Goal: Task Accomplishment & Management: Use online tool/utility

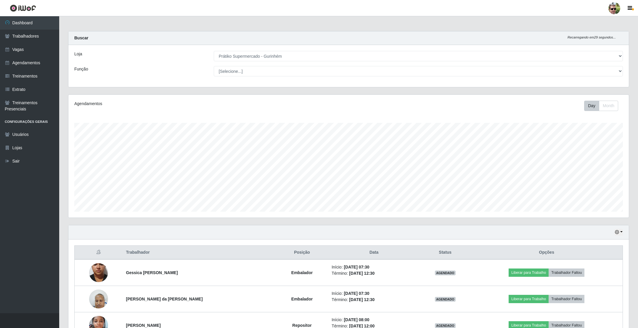
select select "176"
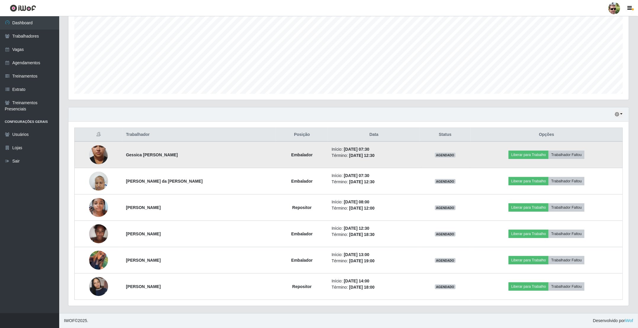
scroll to position [123, 560]
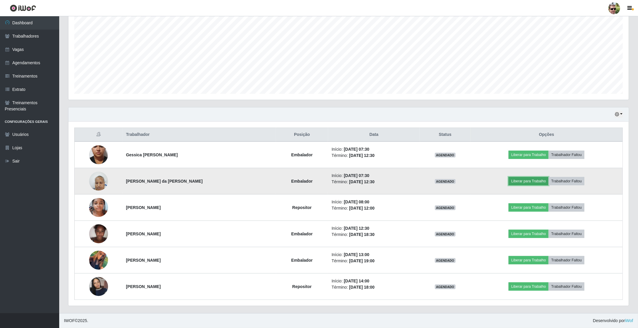
click at [518, 183] on button "Liberar para Trabalho" at bounding box center [529, 181] width 40 height 8
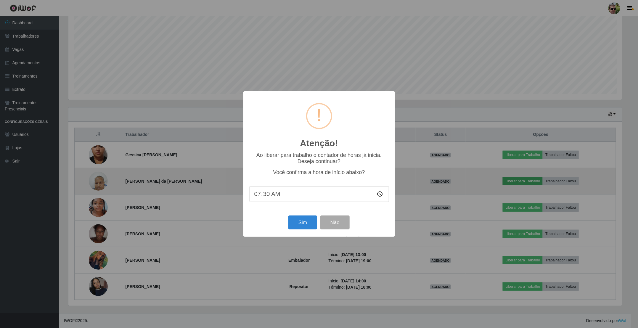
scroll to position [123, 555]
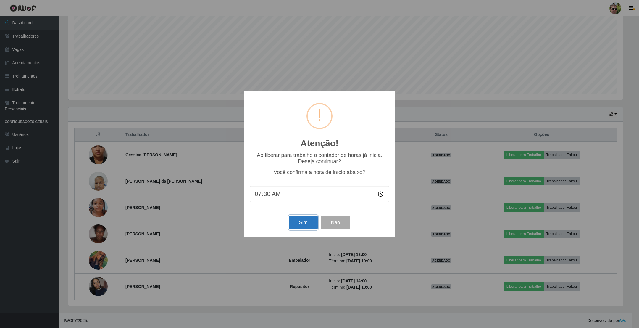
click at [304, 228] on button "Sim" at bounding box center [303, 222] width 29 height 14
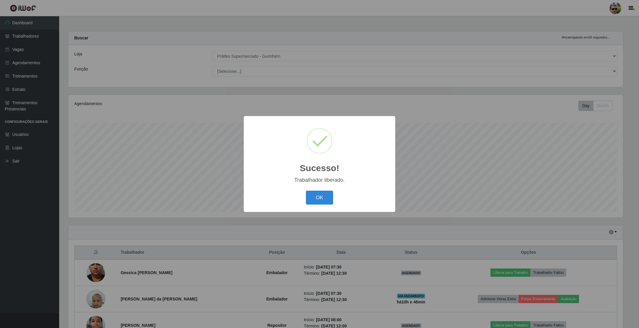
drag, startPoint x: 311, startPoint y: 205, endPoint x: 313, endPoint y: 202, distance: 3.0
click at [311, 205] on div "OK Cancel" at bounding box center [320, 197] width 140 height 17
click at [318, 200] on button "OK" at bounding box center [320, 198] width 28 height 14
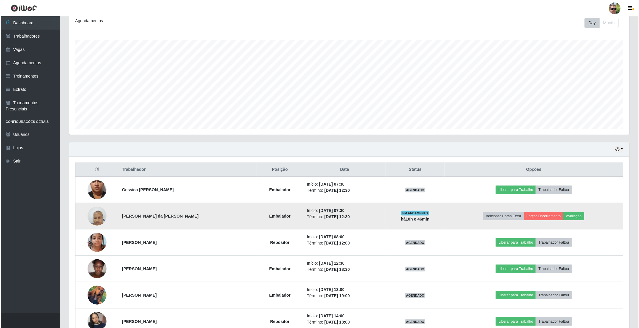
scroll to position [89, 0]
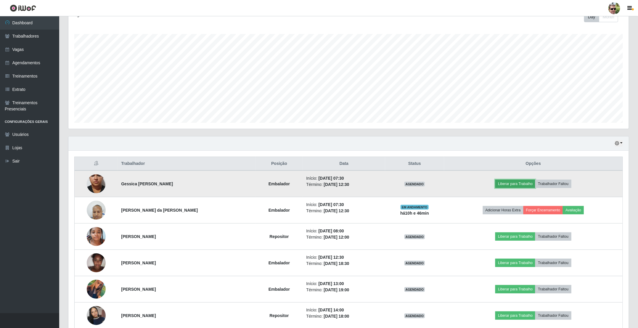
click at [509, 184] on button "Liberar para Trabalho" at bounding box center [515, 184] width 40 height 8
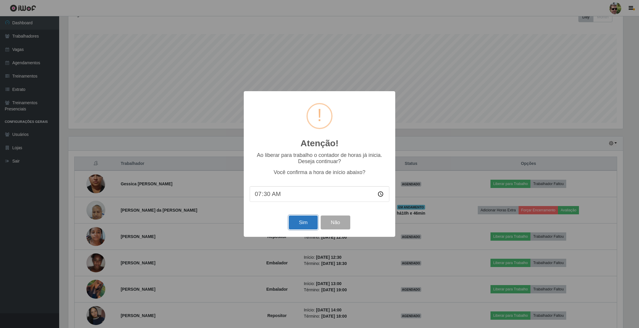
click at [304, 224] on button "Sim" at bounding box center [303, 222] width 29 height 14
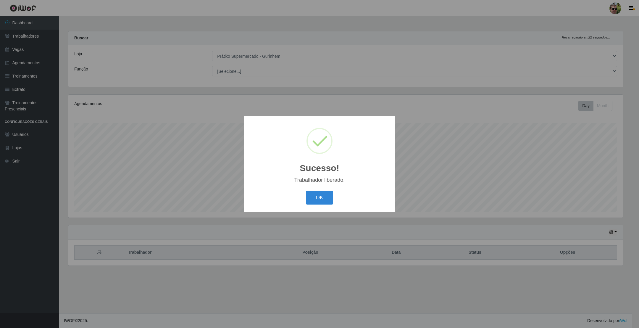
click at [306, 191] on button "OK" at bounding box center [320, 198] width 28 height 14
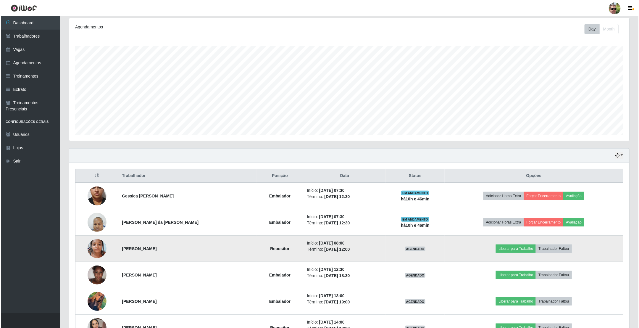
scroll to position [89, 0]
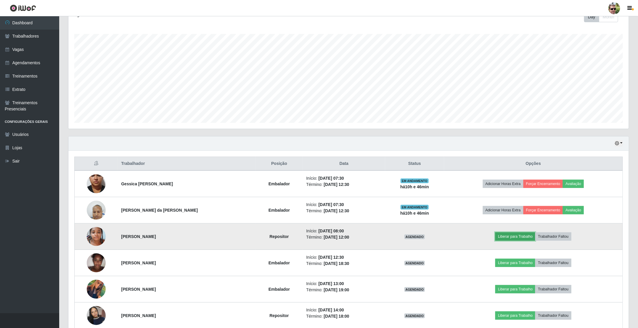
click at [517, 240] on button "Liberar para Trabalho" at bounding box center [515, 236] width 40 height 8
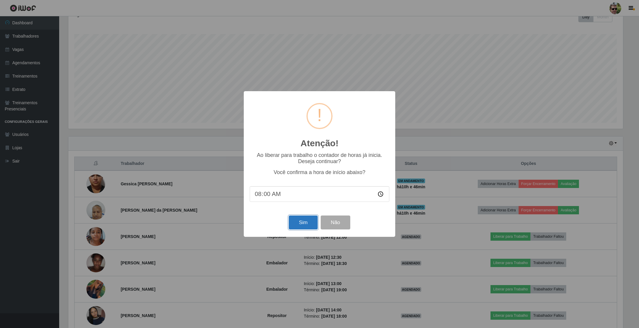
click at [307, 220] on button "Sim" at bounding box center [303, 222] width 29 height 14
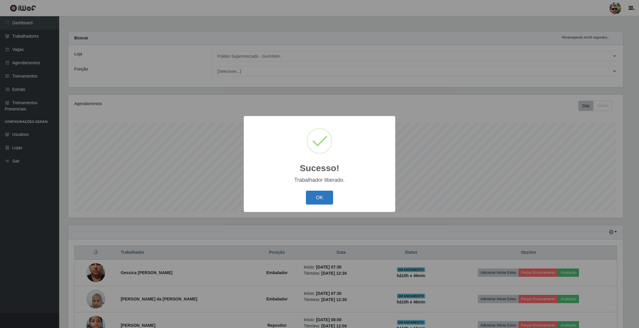
click at [308, 203] on button "OK" at bounding box center [320, 198] width 28 height 14
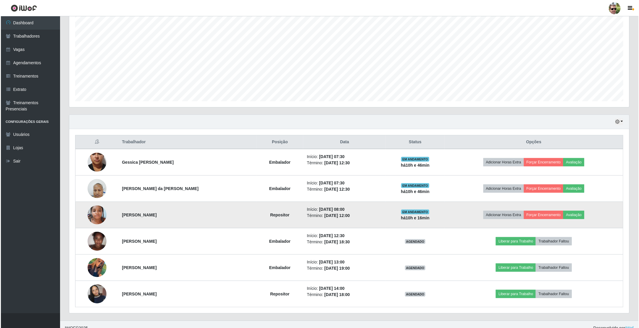
scroll to position [0, 0]
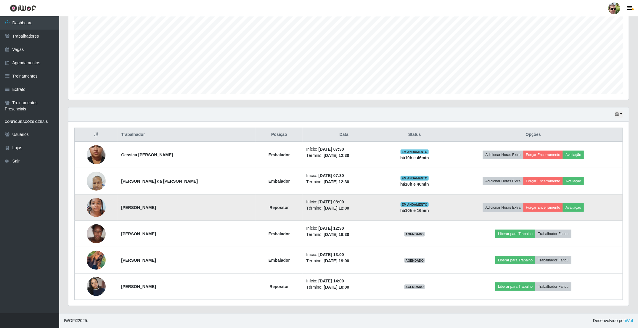
click at [100, 204] on img at bounding box center [96, 207] width 19 height 25
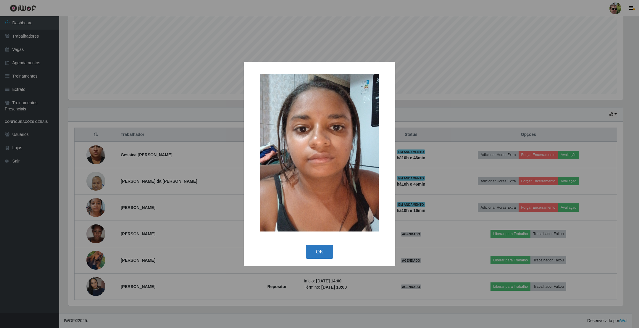
click at [322, 254] on button "OK" at bounding box center [320, 252] width 28 height 14
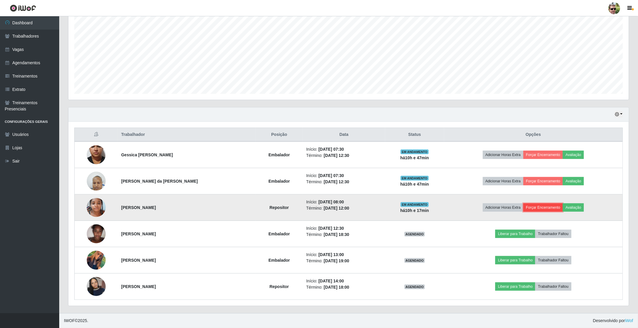
click at [542, 206] on button "Forçar Encerramento" at bounding box center [543, 207] width 40 height 8
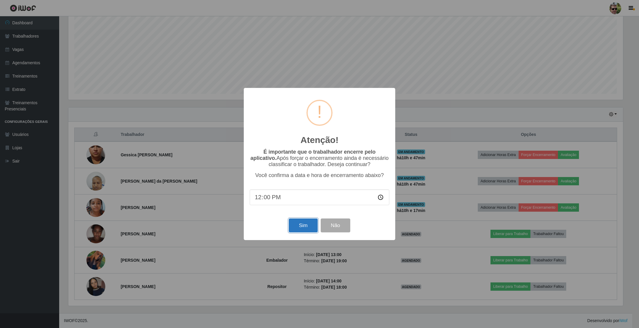
click at [308, 225] on button "Sim" at bounding box center [303, 225] width 29 height 14
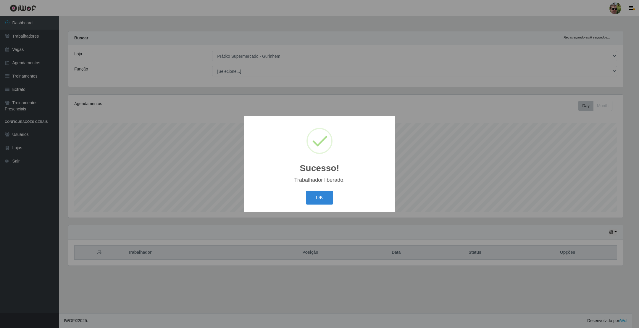
click at [306, 191] on button "OK" at bounding box center [320, 198] width 28 height 14
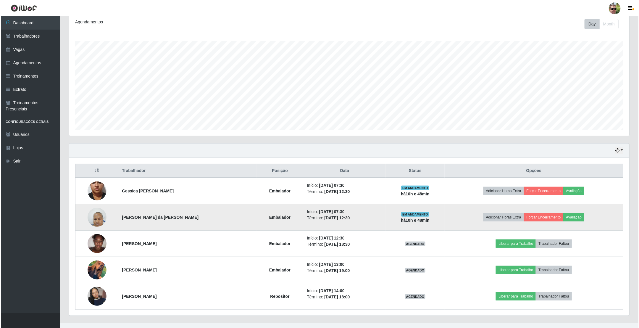
scroll to position [89, 0]
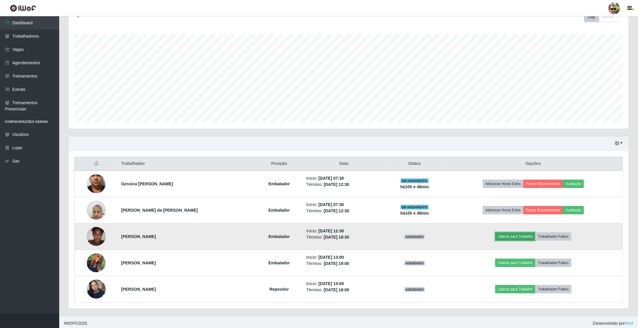
click at [507, 241] on button "Liberar para Trabalho" at bounding box center [515, 236] width 40 height 8
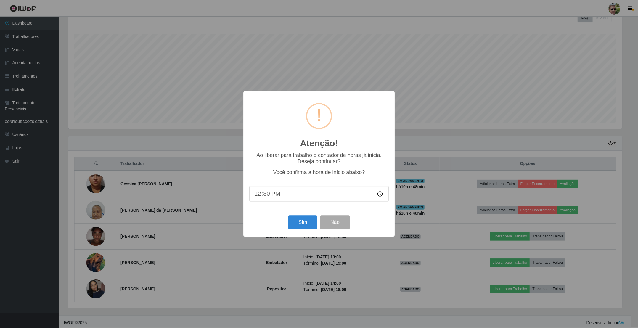
scroll to position [123, 555]
click at [301, 221] on button "Sim" at bounding box center [303, 222] width 29 height 14
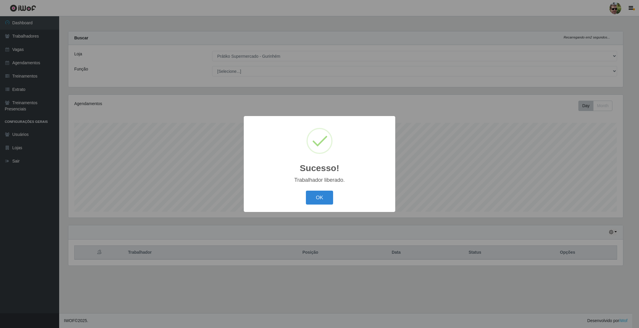
click at [306, 191] on button "OK" at bounding box center [320, 198] width 28 height 14
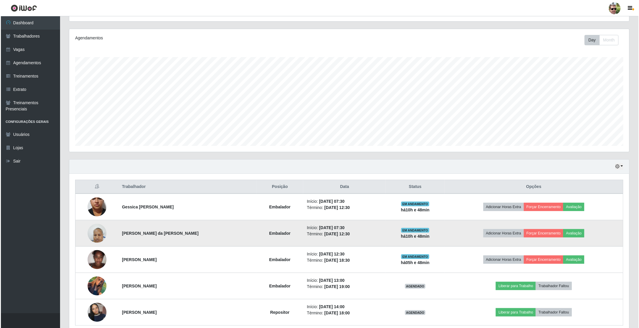
scroll to position [89, 0]
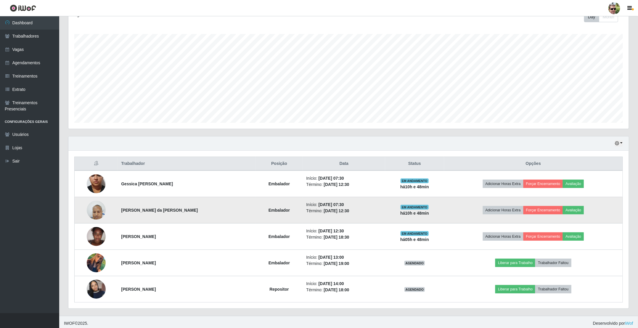
click at [558, 207] on td "Adicionar Horas Extra Forçar Encerramento Avaliação" at bounding box center [533, 210] width 179 height 26
click at [553, 211] on button "Forçar Encerramento" at bounding box center [543, 210] width 40 height 8
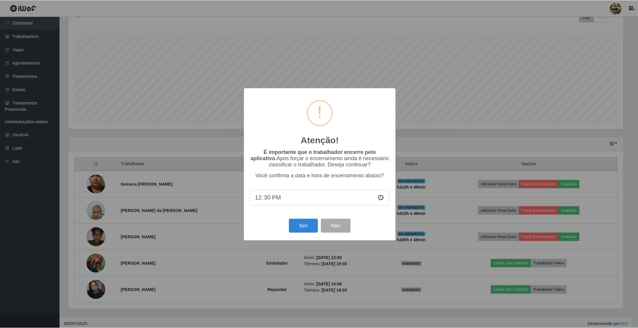
scroll to position [123, 555]
click at [302, 226] on button "Sim" at bounding box center [303, 225] width 29 height 14
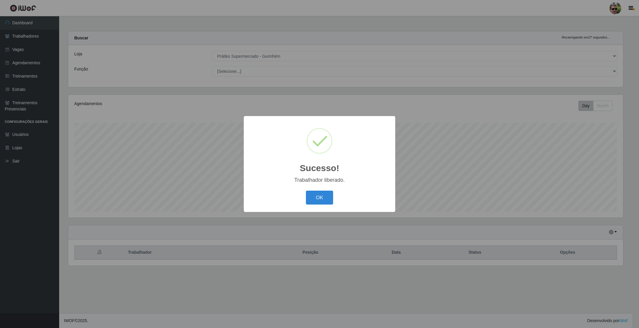
click at [306, 191] on button "OK" at bounding box center [320, 198] width 28 height 14
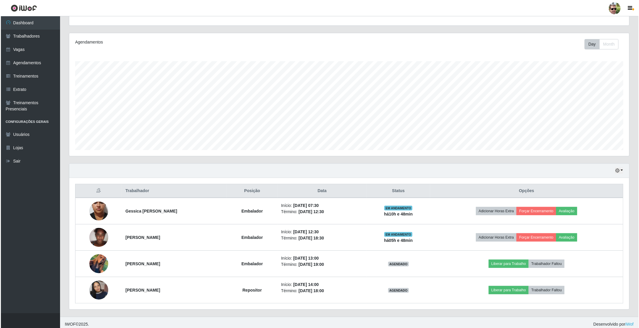
scroll to position [67, 0]
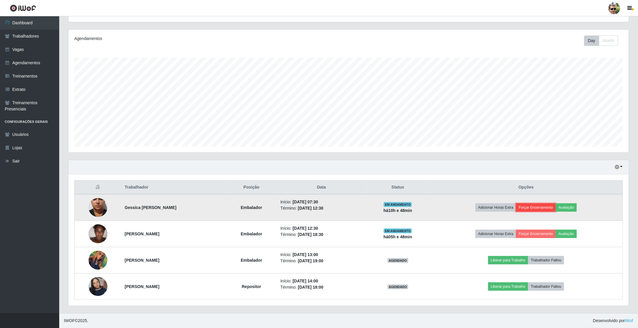
click at [540, 206] on button "Forçar Encerramento" at bounding box center [536, 207] width 40 height 8
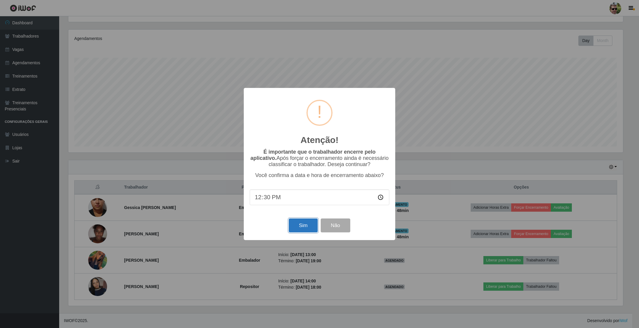
click at [305, 226] on button "Sim" at bounding box center [303, 225] width 29 height 14
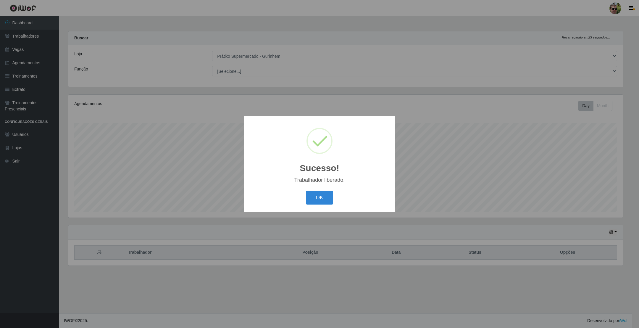
click at [306, 191] on button "OK" at bounding box center [320, 198] width 28 height 14
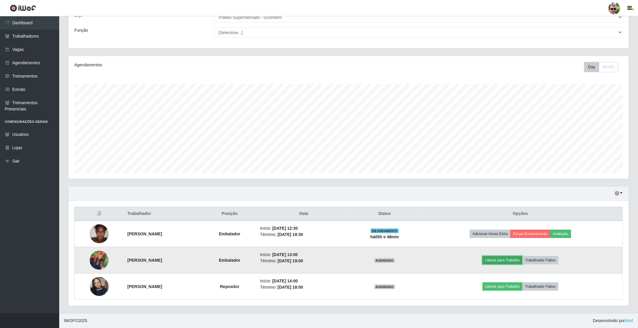
click at [504, 262] on button "Liberar para Trabalho" at bounding box center [502, 260] width 40 height 8
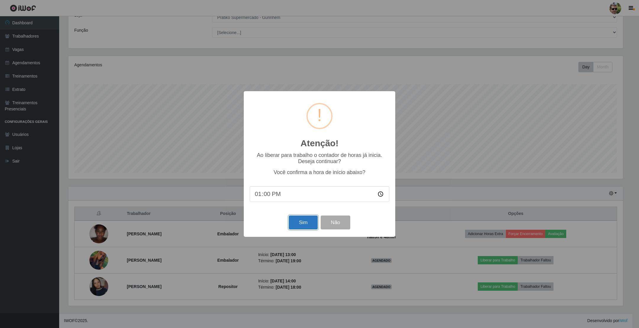
click at [304, 224] on button "Sim" at bounding box center [303, 222] width 29 height 14
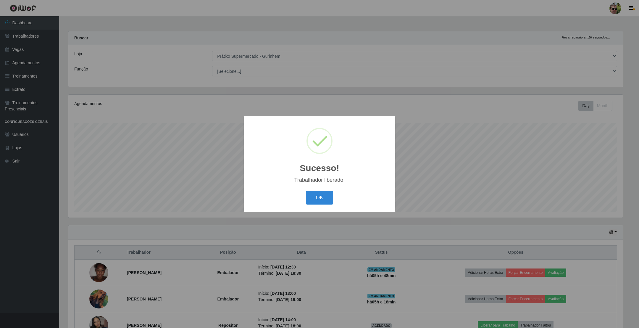
click at [306, 191] on button "OK" at bounding box center [320, 198] width 28 height 14
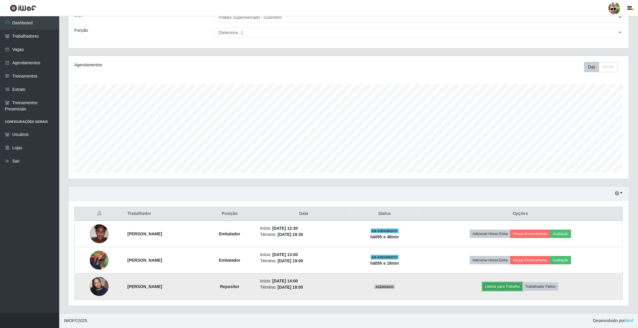
click at [495, 282] on button "Liberar para Trabalho" at bounding box center [502, 286] width 40 height 8
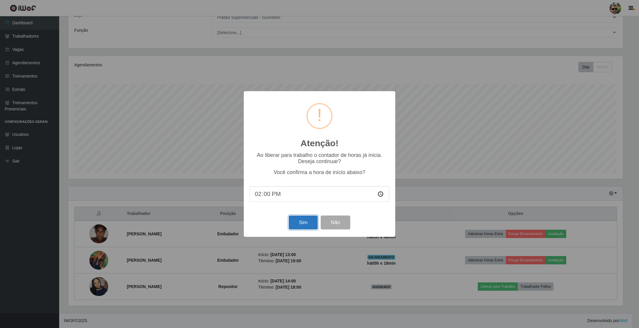
click at [298, 220] on button "Sim" at bounding box center [303, 222] width 29 height 14
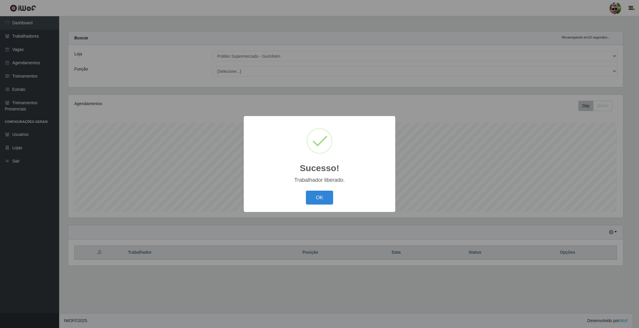
click at [306, 191] on button "OK" at bounding box center [320, 198] width 28 height 14
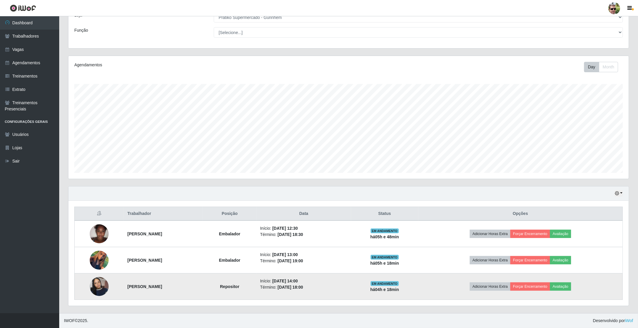
click at [97, 288] on img at bounding box center [99, 287] width 19 height 34
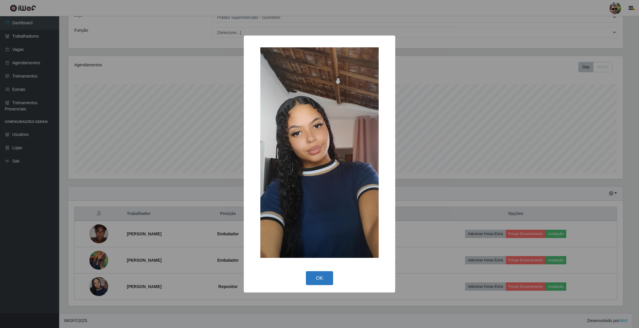
click at [318, 278] on button "OK" at bounding box center [320, 278] width 28 height 14
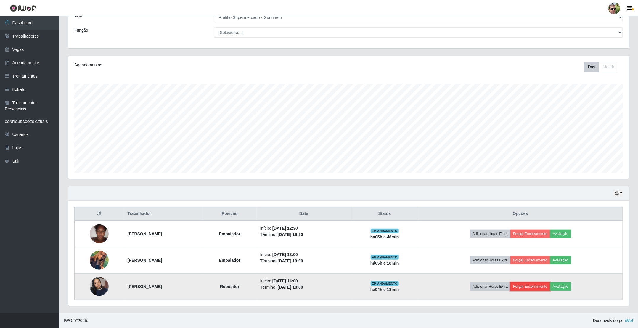
click at [531, 289] on button "Forçar Encerramento" at bounding box center [530, 286] width 40 height 8
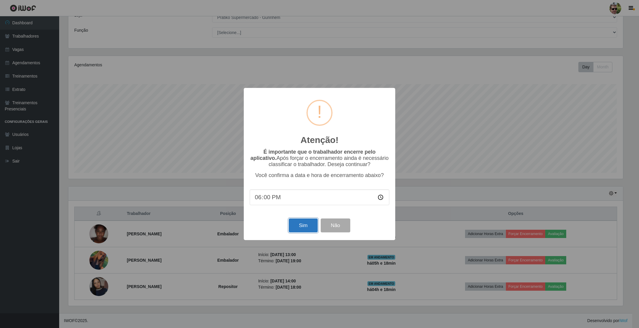
click at [302, 226] on button "Sim" at bounding box center [303, 225] width 29 height 14
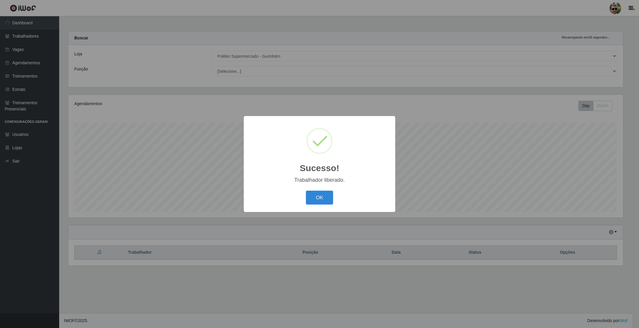
click at [306, 191] on button "OK" at bounding box center [320, 198] width 28 height 14
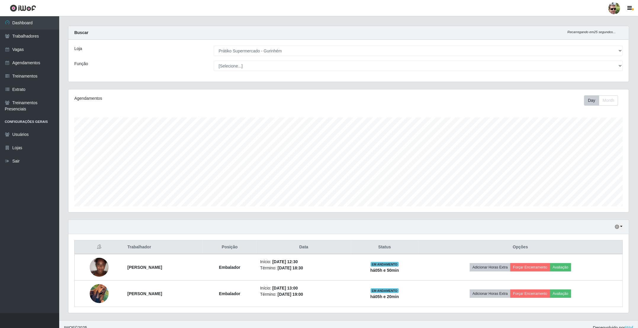
scroll to position [14, 0]
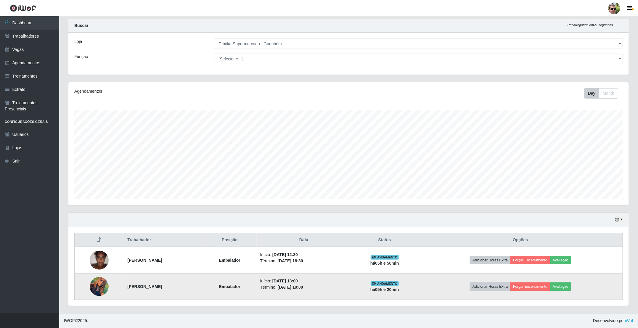
drag, startPoint x: 220, startPoint y: 264, endPoint x: 435, endPoint y: 289, distance: 216.3
click at [435, 289] on tbody "[PERSON_NAME] Início: [DATE] 12:30 Término: [DATE] 18:30 EM ANDAMENTO há 05 h e…" at bounding box center [349, 273] width 548 height 53
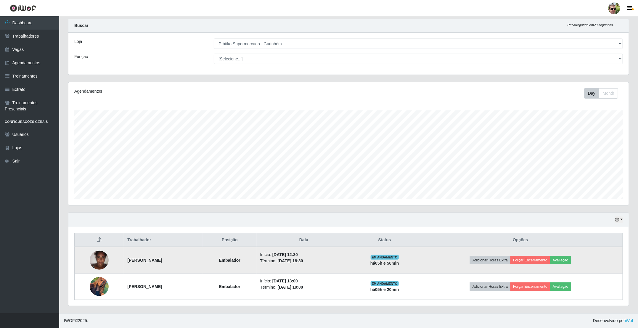
click at [440, 264] on td "Adicionar Horas Extra Forçar Encerramento Avaliação" at bounding box center [520, 260] width 205 height 27
click at [435, 260] on td "Adicionar Horas Extra Forçar Encerramento Avaliação" at bounding box center [520, 260] width 205 height 27
